Goal: Complete application form

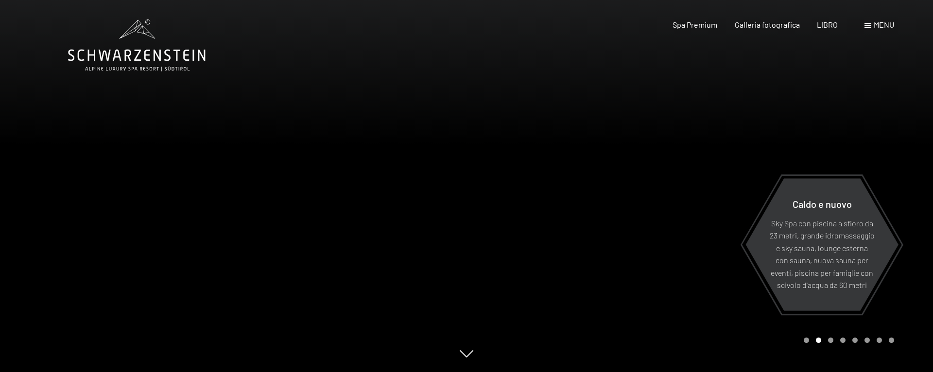
click at [879, 24] on font "menu" at bounding box center [884, 24] width 20 height 9
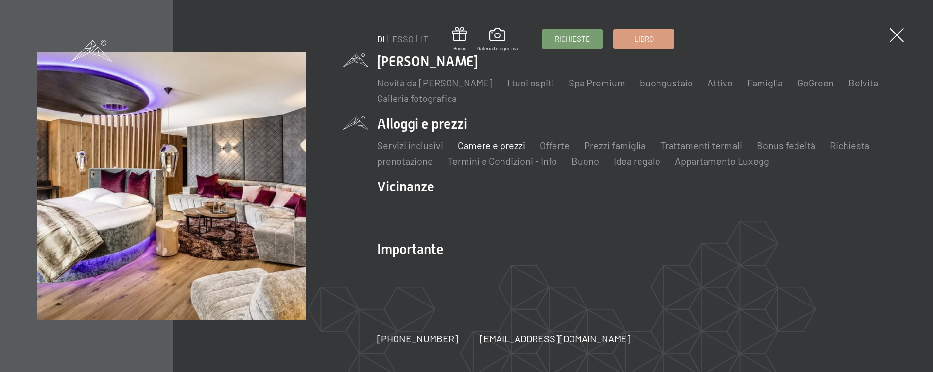
click at [486, 146] on font "Camere e prezzi" at bounding box center [492, 145] width 68 height 12
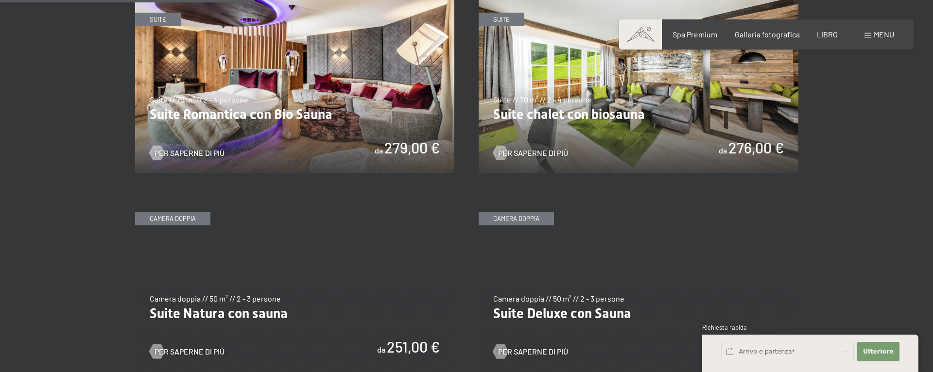
scroll to position [879, 0]
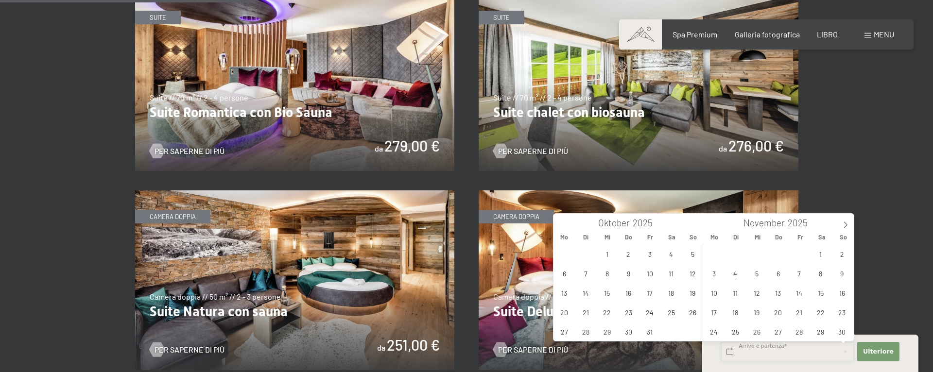
click at [732, 352] on input "text" at bounding box center [787, 352] width 133 height 20
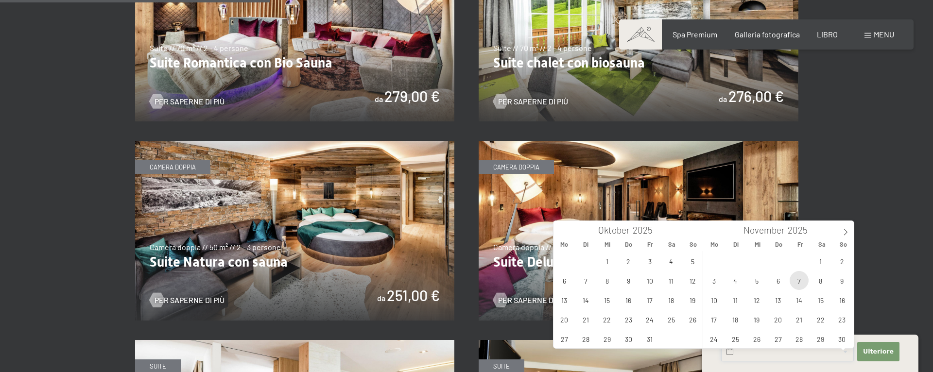
scroll to position [940, 0]
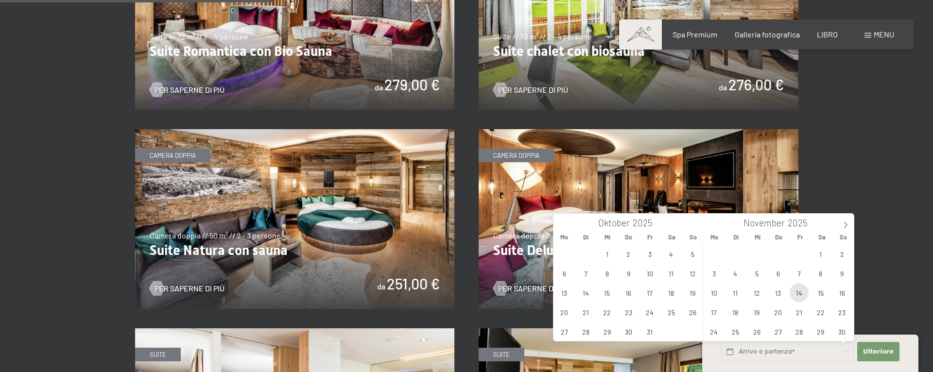
click at [800, 290] on span "14" at bounding box center [799, 292] width 19 height 19
click at [839, 292] on span "16" at bounding box center [842, 292] width 19 height 19
type input "Fr. 14.11.2025 - So. 16.11.2025"
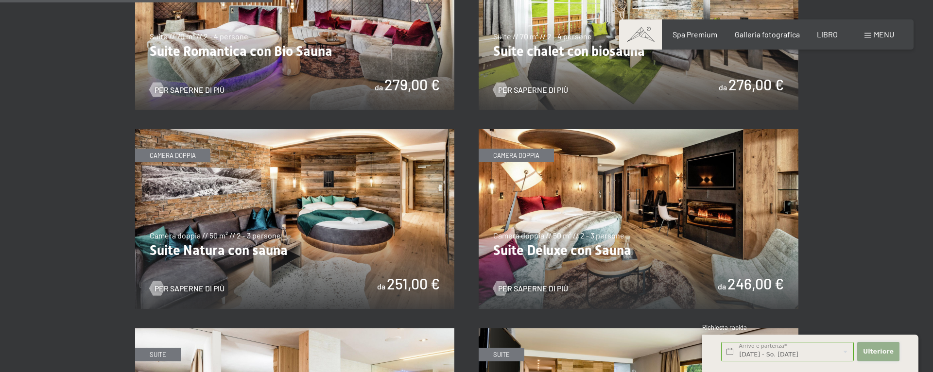
click at [874, 352] on font "Ulteriore" at bounding box center [878, 351] width 31 height 7
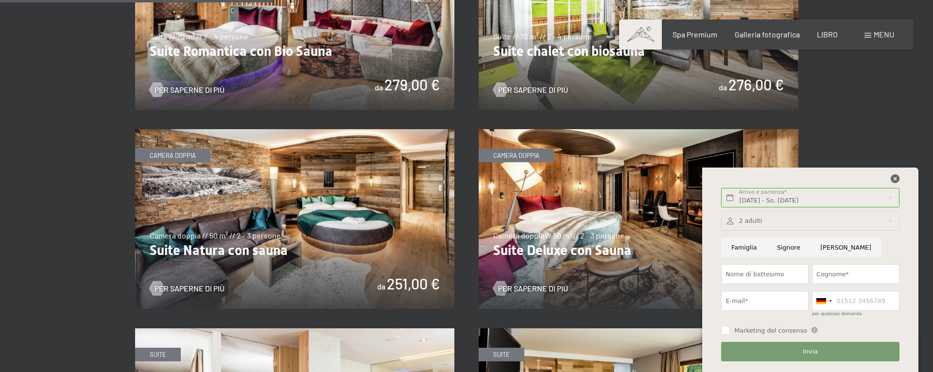
click at [893, 182] on icon at bounding box center [895, 178] width 9 height 9
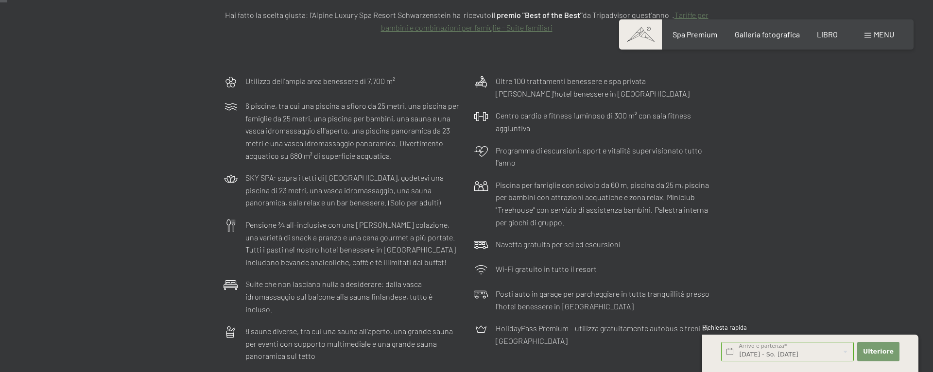
scroll to position [0, 0]
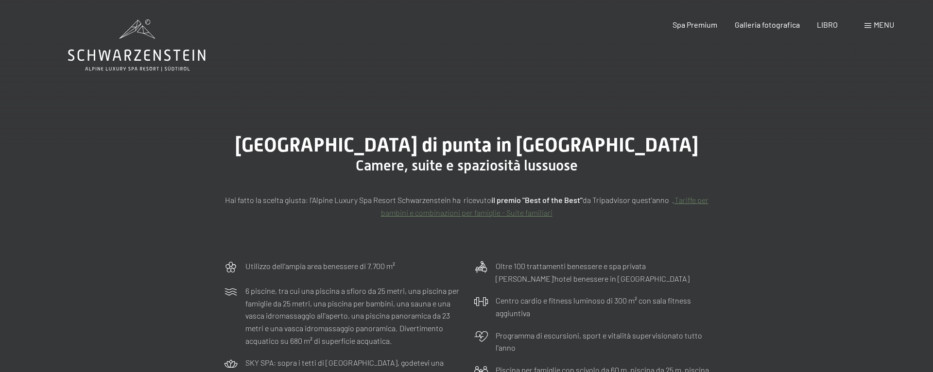
click at [883, 23] on font "menu" at bounding box center [884, 24] width 20 height 9
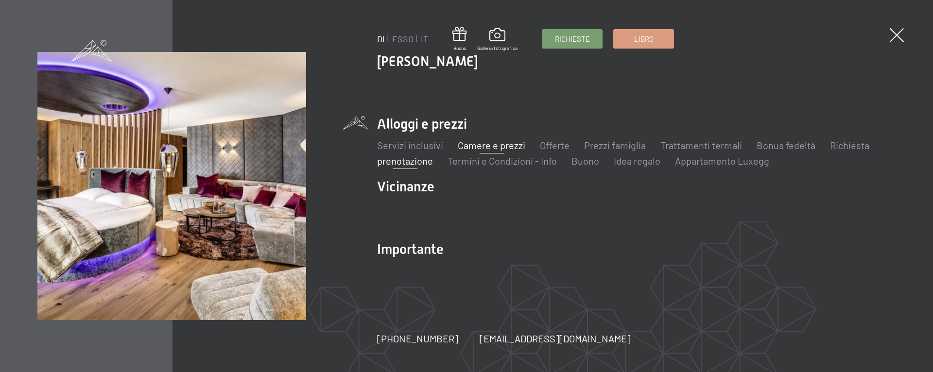
click at [400, 161] on font "prenotazione" at bounding box center [405, 161] width 56 height 12
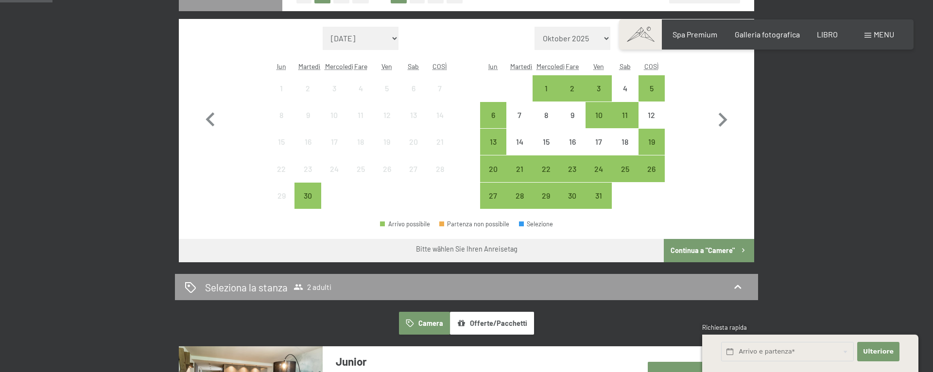
scroll to position [181, 0]
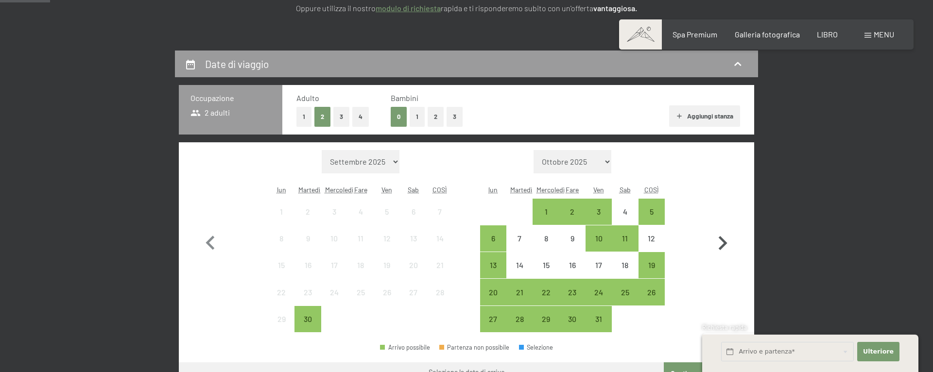
click at [724, 240] on icon "button" at bounding box center [723, 243] width 28 height 28
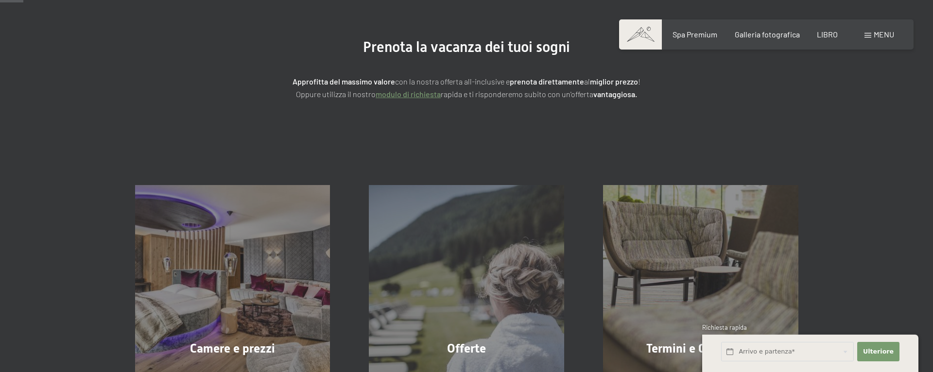
scroll to position [0, 0]
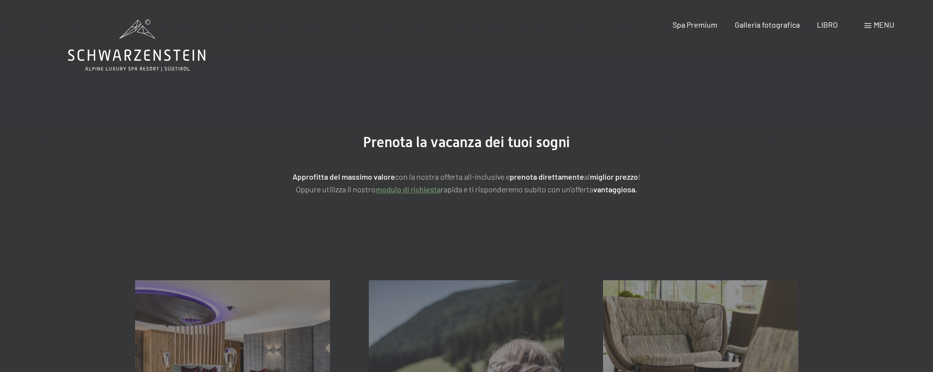
click at [880, 27] on font "menu" at bounding box center [884, 24] width 20 height 9
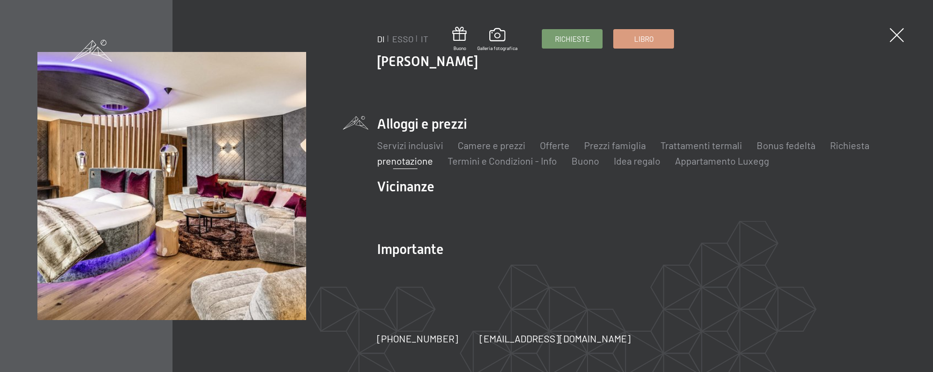
click at [397, 162] on font "prenotazione" at bounding box center [405, 161] width 56 height 12
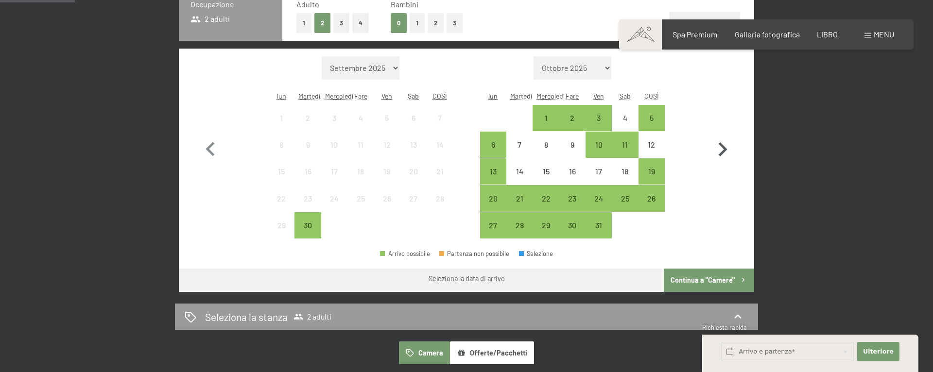
click at [723, 150] on icon "button" at bounding box center [723, 150] width 28 height 28
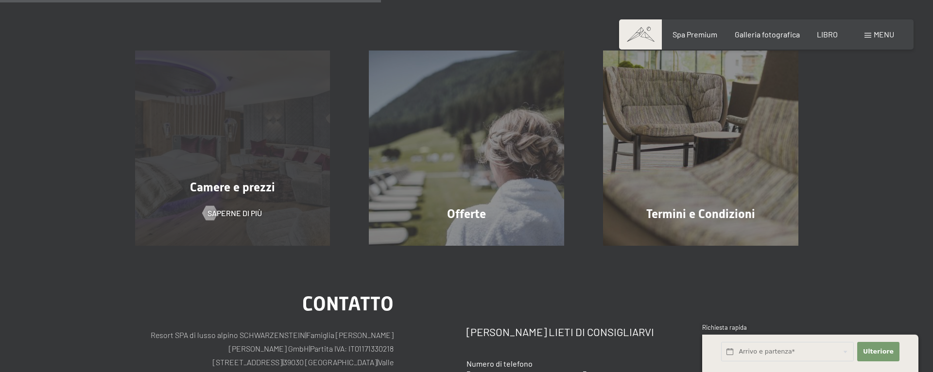
scroll to position [232, 0]
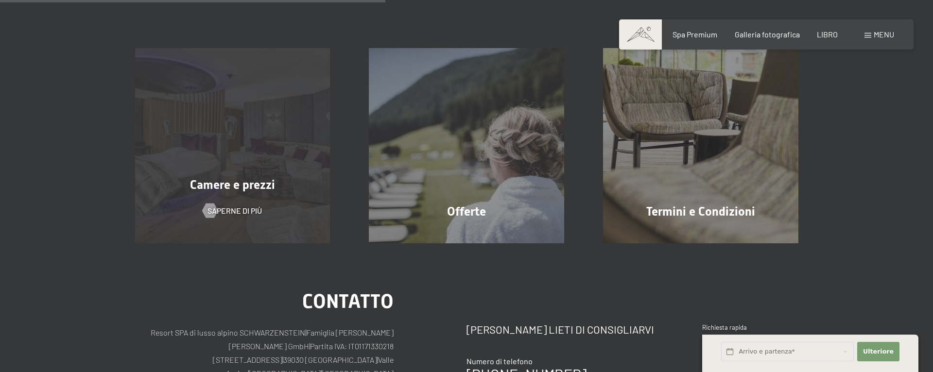
click at [225, 131] on div "Camere e prezzi Saperne di più" at bounding box center [233, 145] width 234 height 195
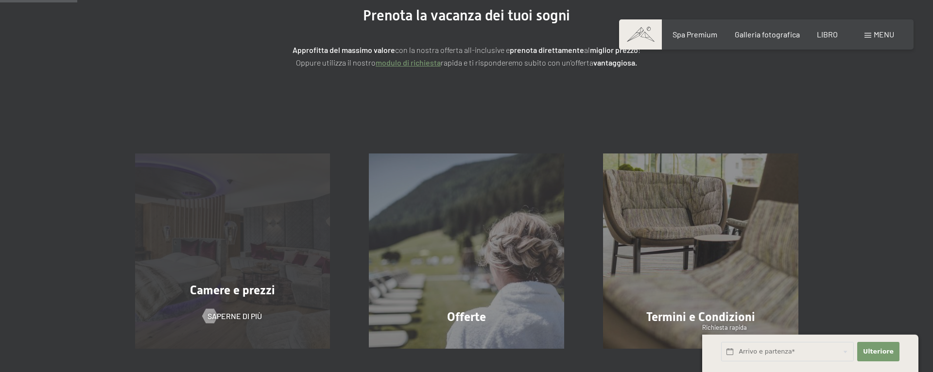
scroll to position [0, 0]
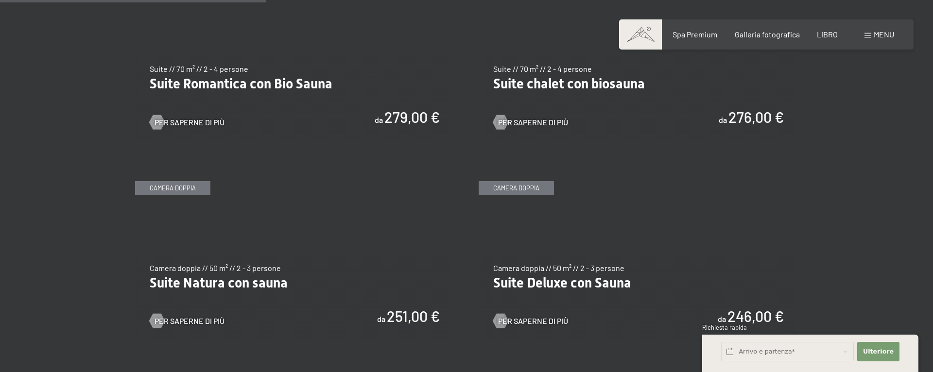
scroll to position [918, 0]
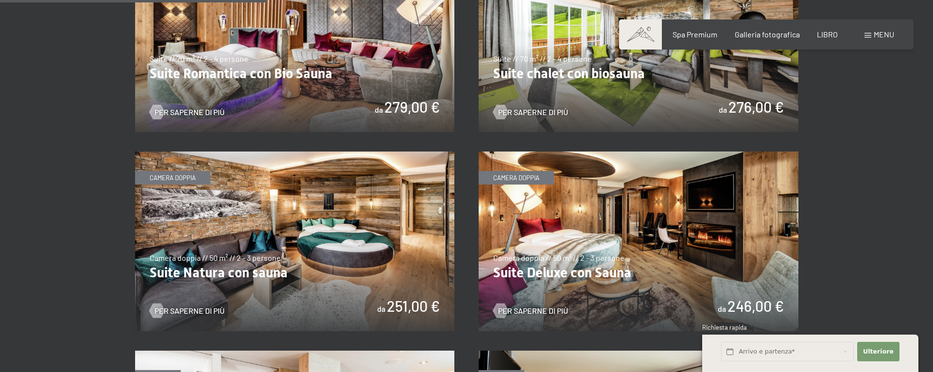
click at [311, 222] on img at bounding box center [295, 242] width 320 height 180
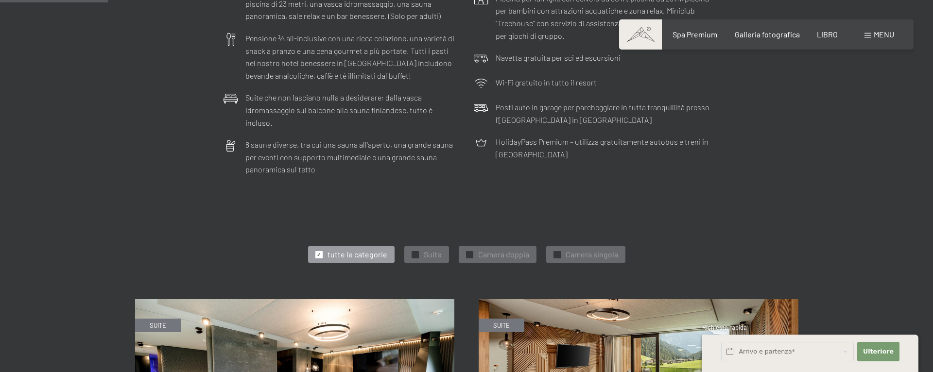
scroll to position [363, 0]
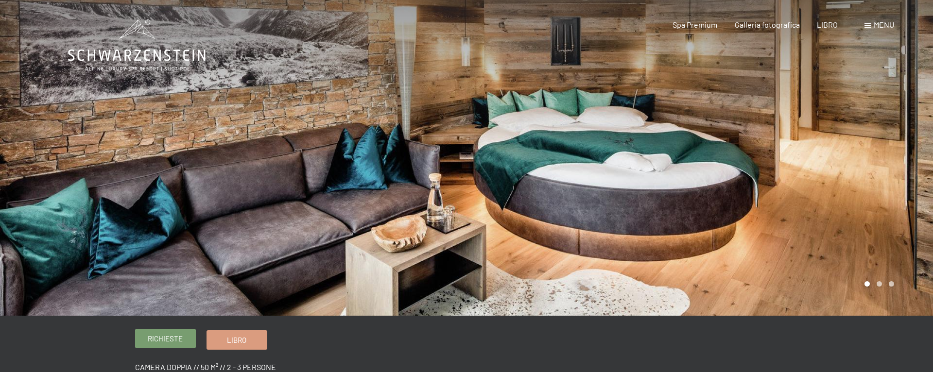
click at [156, 338] on font "Richieste" at bounding box center [165, 338] width 35 height 9
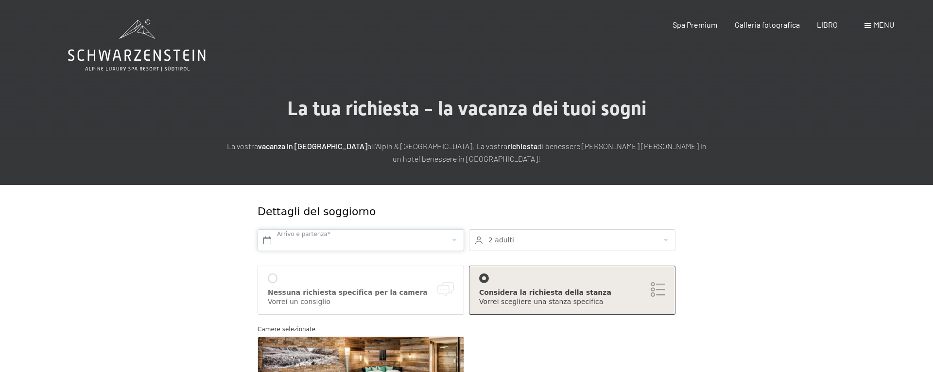
click at [317, 243] on input "text" at bounding box center [361, 240] width 207 height 22
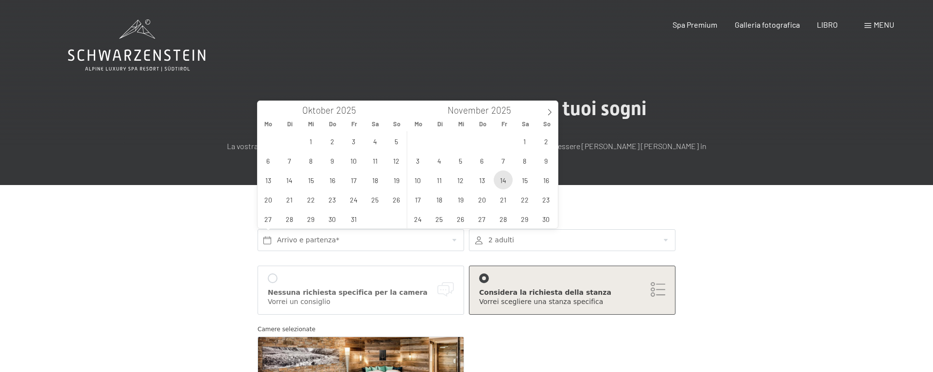
click at [500, 182] on span "14" at bounding box center [503, 180] width 19 height 19
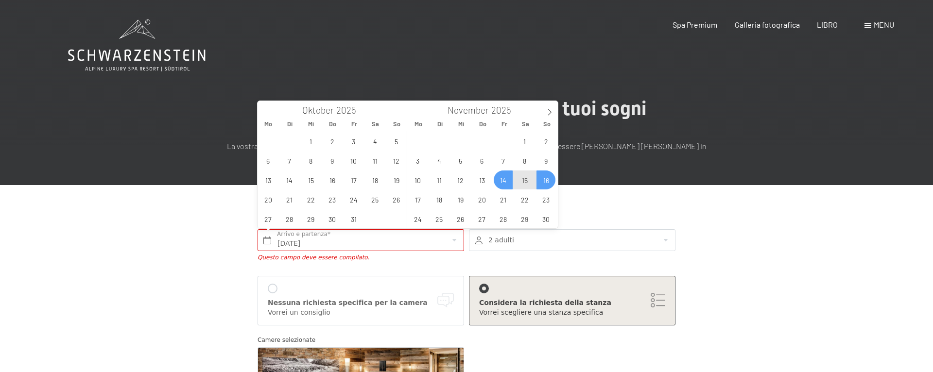
click at [545, 182] on span "16" at bounding box center [546, 180] width 19 height 19
type input "[DATE] - So. [DATE]"
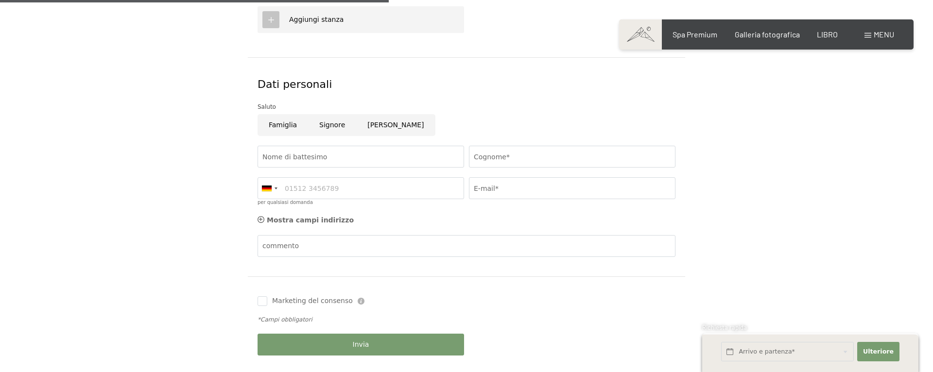
scroll to position [476, 0]
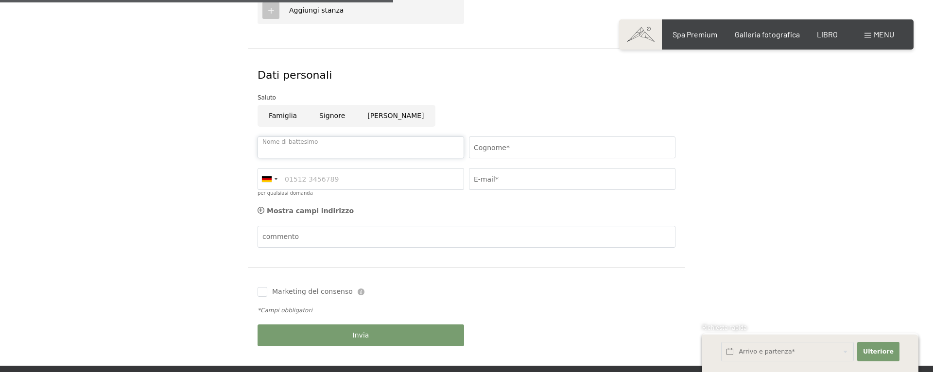
click at [317, 147] on input "Nome di battesimo" at bounding box center [361, 148] width 207 height 22
type input "[PERSON_NAME]"
type input "Balla"
type input "0438441217"
type input "[EMAIL_ADDRESS][DOMAIN_NAME]"
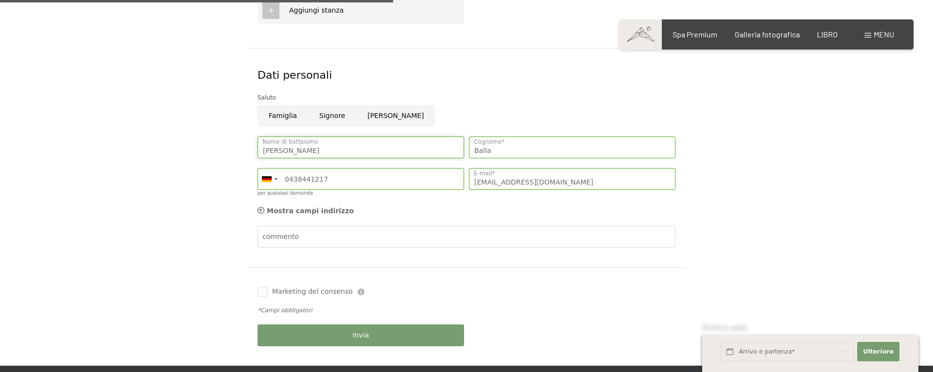
type input "[PERSON_NAME]"
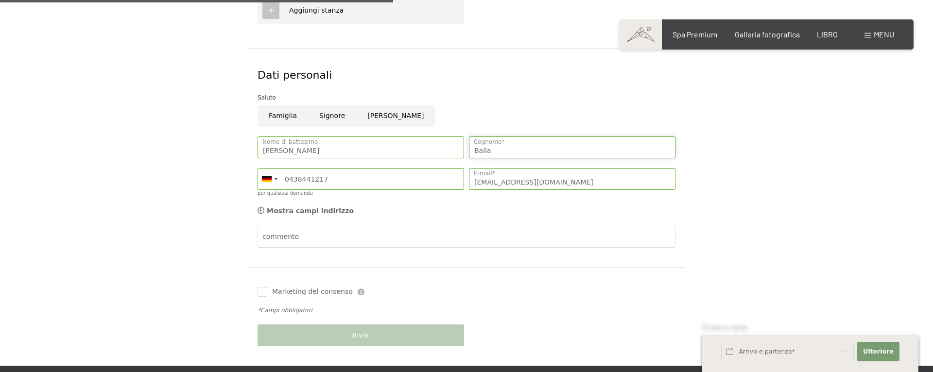
click at [475, 150] on input "Balla" at bounding box center [572, 148] width 207 height 22
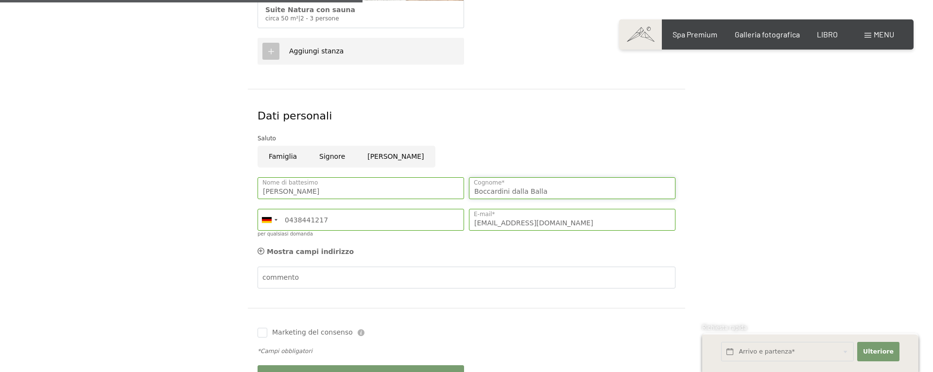
scroll to position [423, 0]
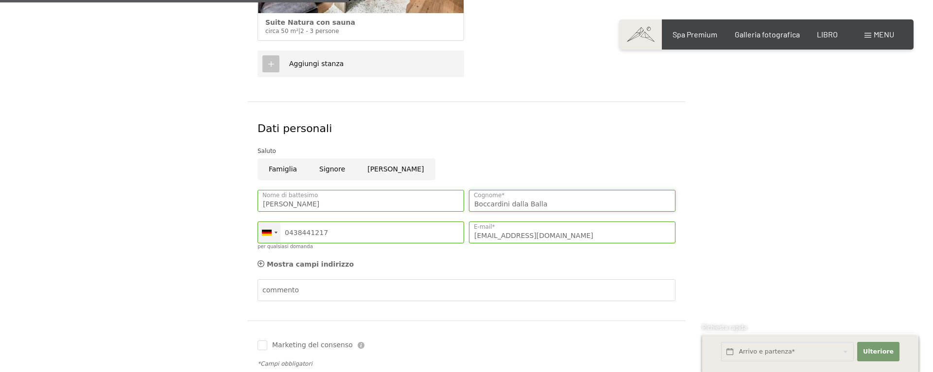
type input "Boccardini dalla Balla"
click at [275, 232] on div at bounding box center [276, 233] width 3 height 2
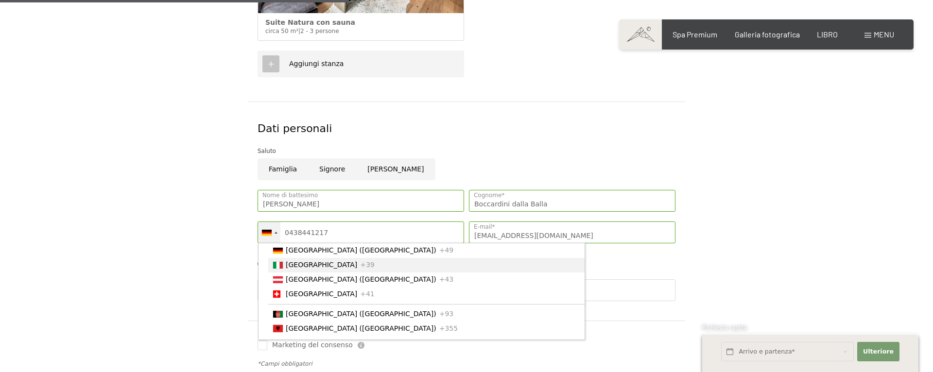
click at [300, 266] on font "[GEOGRAPHIC_DATA]" at bounding box center [321, 265] width 71 height 8
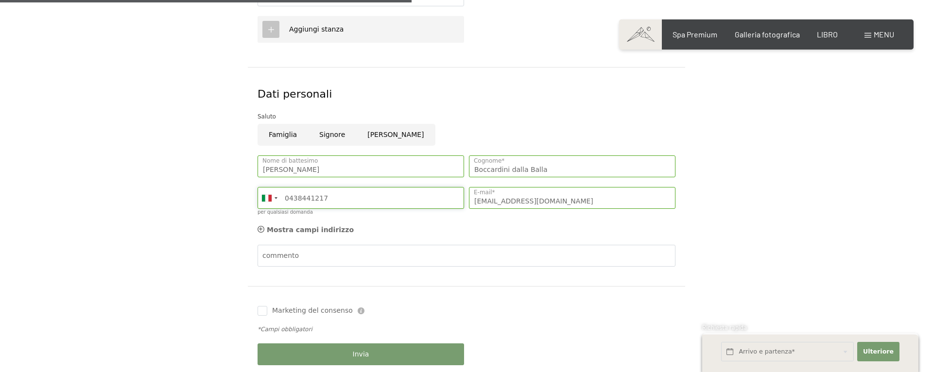
scroll to position [530, 0]
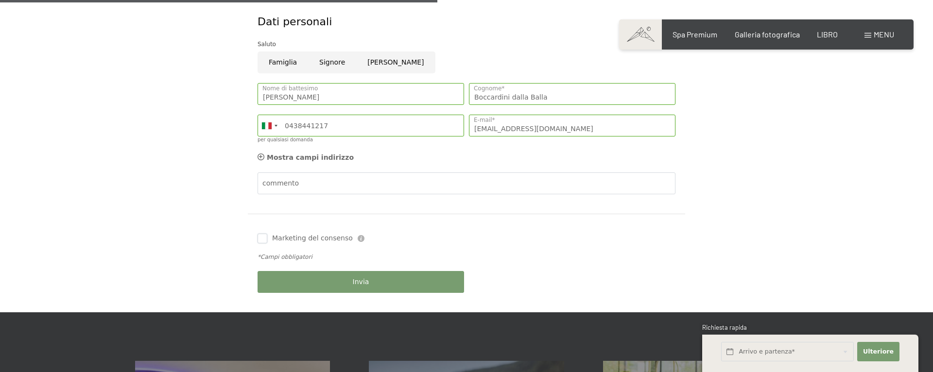
click at [260, 240] on input "Marketing del consenso" at bounding box center [263, 239] width 10 height 10
checkbox input "true"
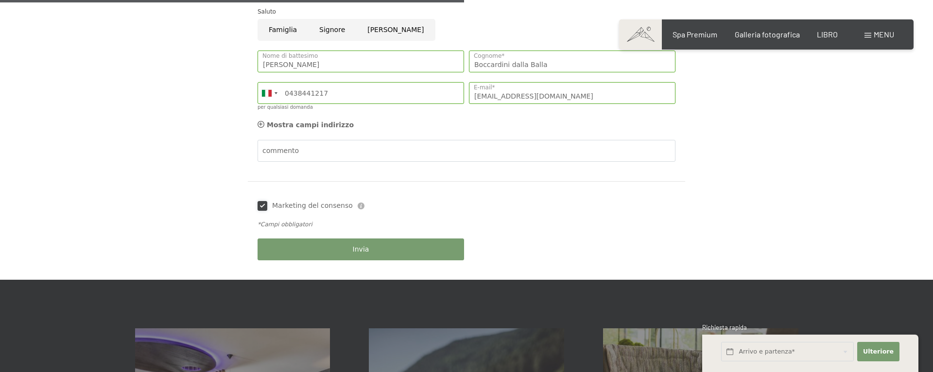
scroll to position [574, 0]
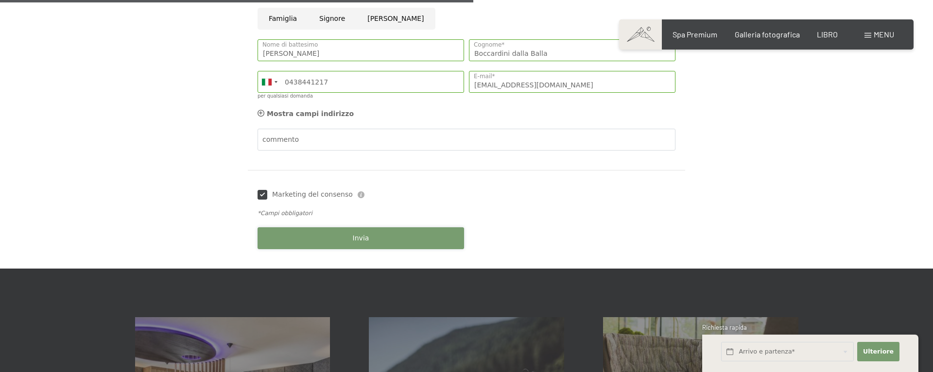
click at [359, 234] on font "Invia" at bounding box center [361, 238] width 17 height 8
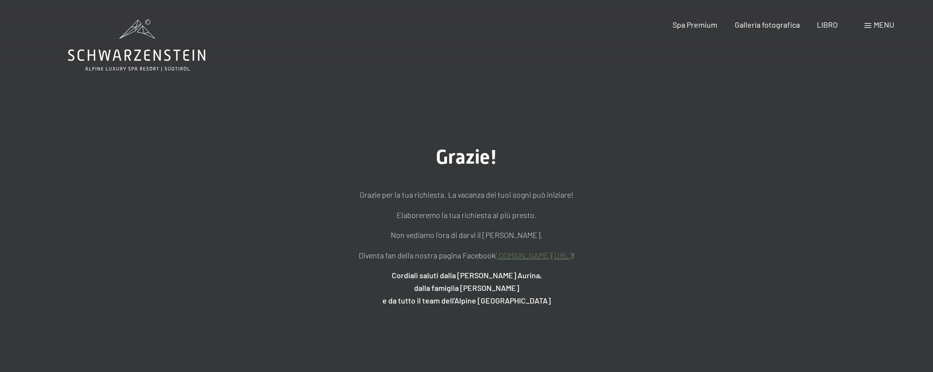
scroll to position [0, 0]
click at [759, 144] on div "Grazie! Grazie per la tua richiesta. La vacanza dei tuoi sogni può iniziare! El…" at bounding box center [466, 226] width 933 height 258
